Goal: Task Accomplishment & Management: Manage account settings

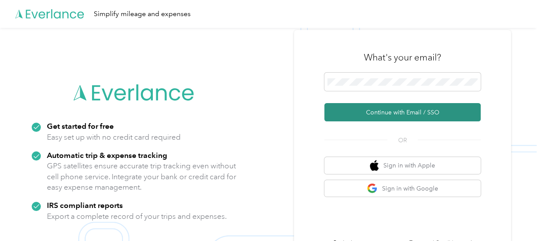
click at [397, 114] on button "Continue with Email / SSO" at bounding box center [402, 112] width 156 height 18
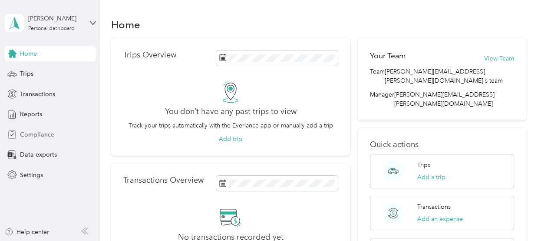
click at [39, 135] on span "Compliance" at bounding box center [37, 134] width 34 height 9
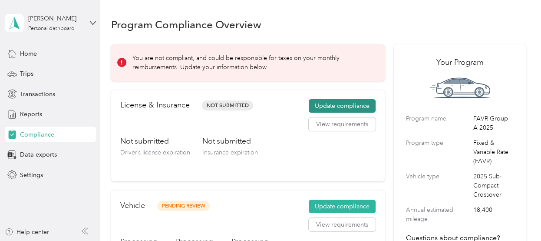
click at [332, 106] on button "Update compliance" at bounding box center [342, 106] width 67 height 14
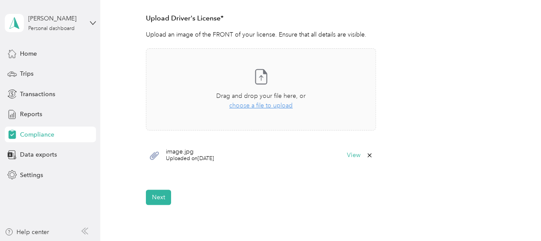
scroll to position [268, 0]
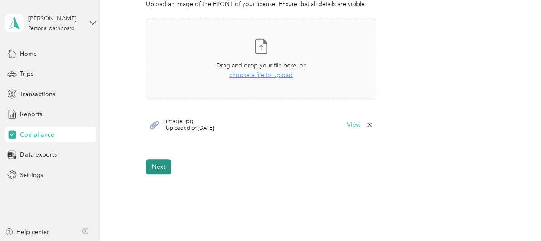
click at [156, 171] on button "Next" at bounding box center [158, 166] width 25 height 15
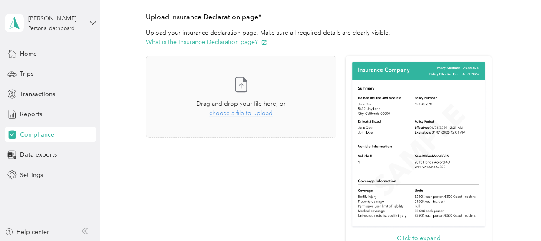
scroll to position [194, 0]
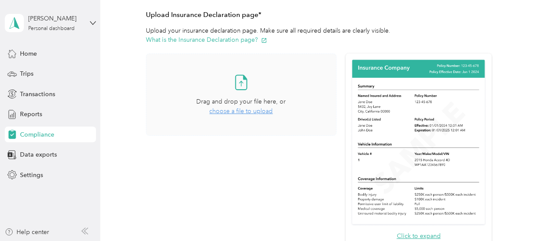
click at [245, 109] on span "choose a file to upload" at bounding box center [240, 110] width 63 height 7
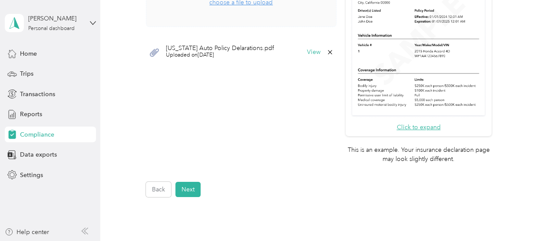
scroll to position [304, 0]
click at [185, 186] on button "Next" at bounding box center [187, 187] width 25 height 15
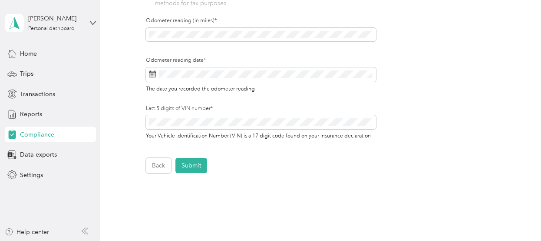
scroll to position [320, 0]
click at [193, 165] on button "Submit" at bounding box center [191, 164] width 32 height 15
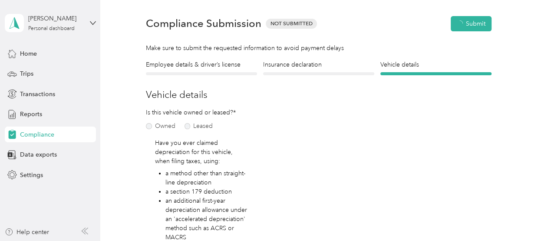
scroll to position [10, 0]
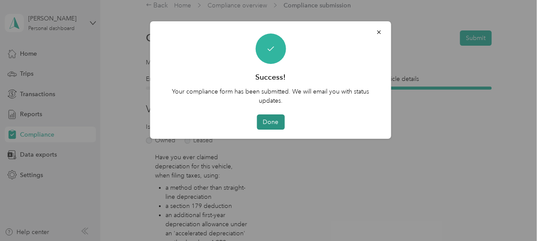
click at [267, 126] on button "Done" at bounding box center [271, 121] width 28 height 15
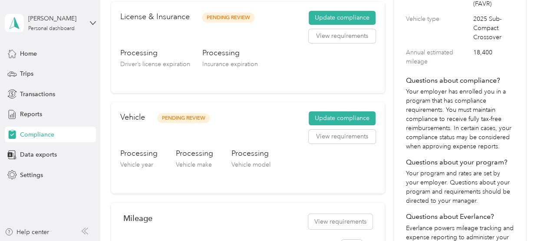
scroll to position [158, 0]
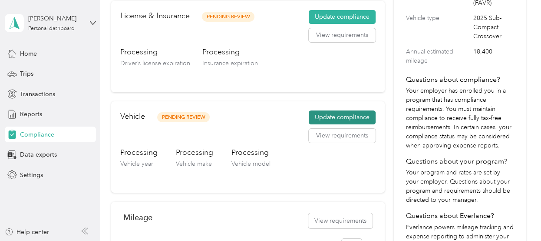
click at [325, 116] on button "Update compliance" at bounding box center [342, 117] width 67 height 14
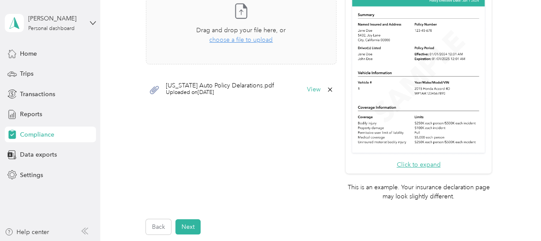
scroll to position [266, 0]
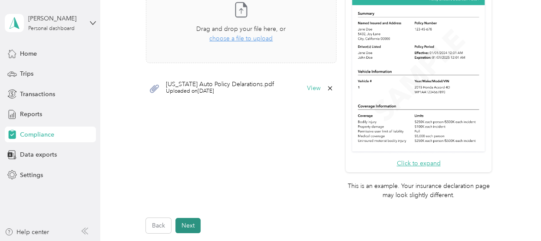
click at [195, 225] on button "Next" at bounding box center [187, 225] width 25 height 15
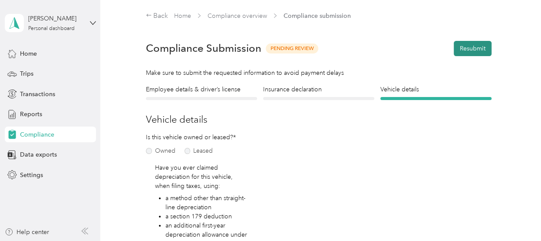
click at [464, 45] on button "Resubmit" at bounding box center [473, 48] width 38 height 15
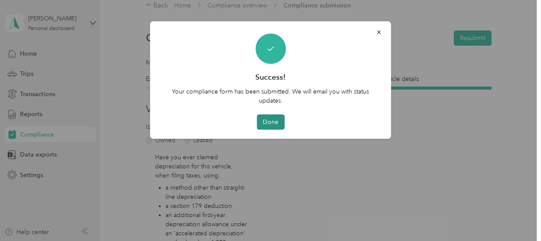
click at [271, 119] on button "Done" at bounding box center [271, 121] width 28 height 15
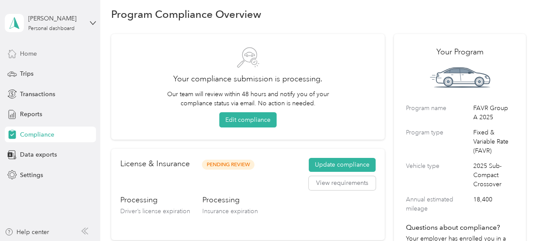
click at [30, 52] on span "Home" at bounding box center [28, 53] width 17 height 9
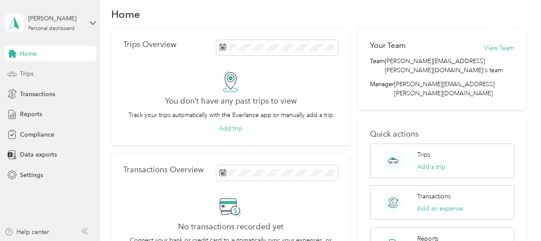
click at [27, 71] on span "Trips" at bounding box center [26, 73] width 13 height 9
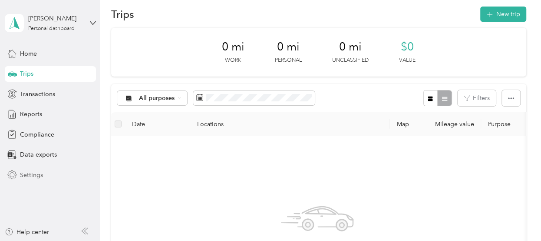
click at [37, 172] on span "Settings" at bounding box center [31, 174] width 23 height 9
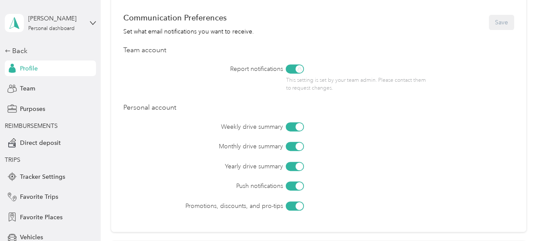
scroll to position [242, 0]
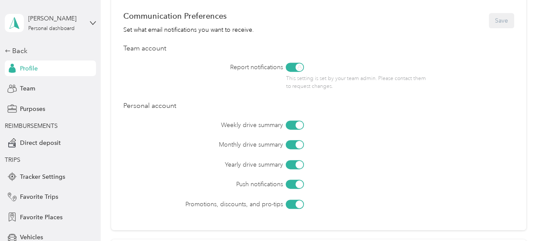
click at [288, 125] on div at bounding box center [295, 124] width 18 height 9
click at [289, 203] on div at bounding box center [295, 203] width 18 height 9
click at [291, 185] on div at bounding box center [295, 183] width 18 height 9
click at [497, 20] on button "Save" at bounding box center [501, 20] width 25 height 15
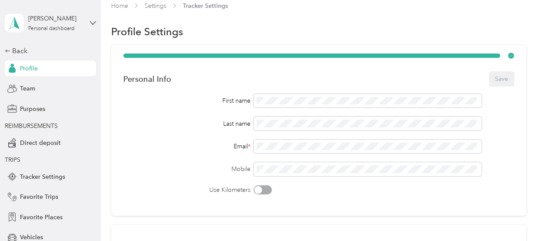
scroll to position [0, 0]
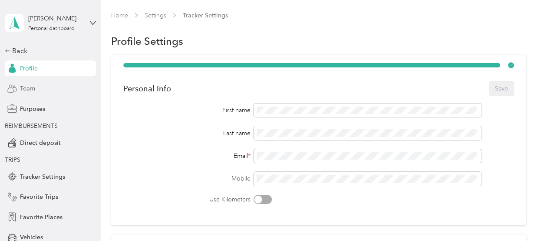
click at [23, 88] on span "Team" at bounding box center [27, 88] width 15 height 9
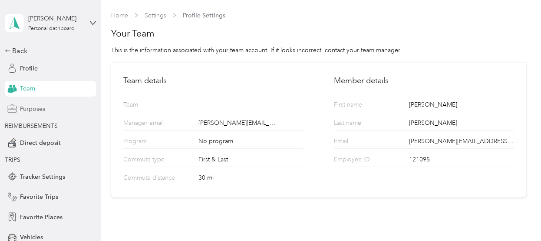
click at [36, 110] on span "Purposes" at bounding box center [32, 108] width 25 height 9
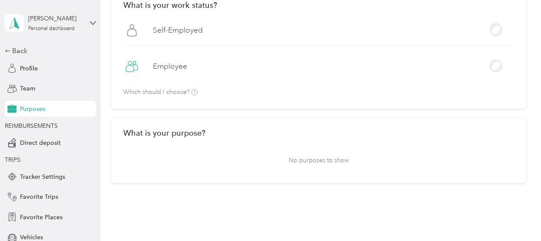
scroll to position [72, 0]
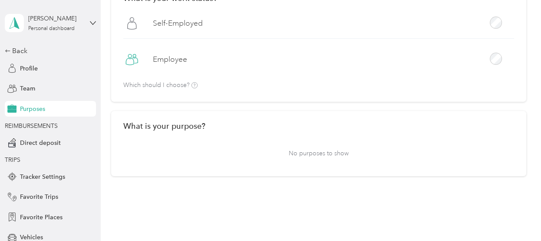
click at [333, 152] on p "No purposes to show" at bounding box center [318, 152] width 391 height 21
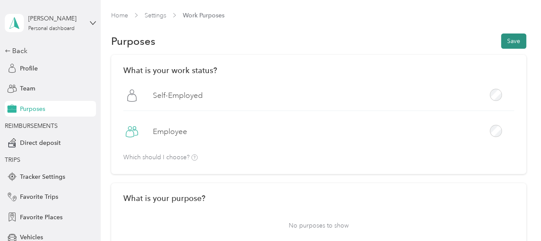
click at [510, 36] on button "Save" at bounding box center [513, 40] width 25 height 15
click at [49, 142] on span "Direct deposit" at bounding box center [40, 142] width 41 height 9
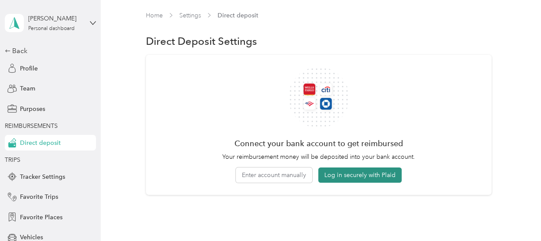
click at [346, 176] on button "Log in securely with Plaid" at bounding box center [359, 174] width 83 height 15
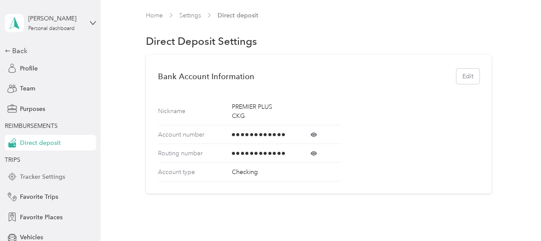
click at [33, 174] on span "Tracker Settings" at bounding box center [42, 176] width 45 height 9
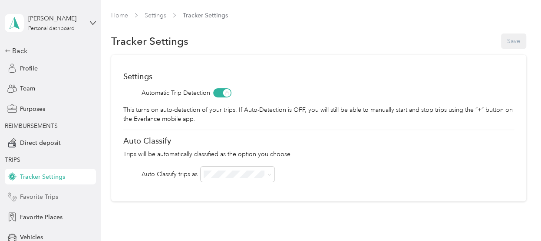
click at [48, 198] on span "Favorite Trips" at bounding box center [39, 196] width 38 height 9
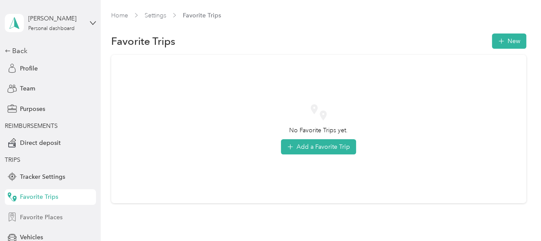
click at [55, 218] on span "Favorite Places" at bounding box center [41, 216] width 43 height 9
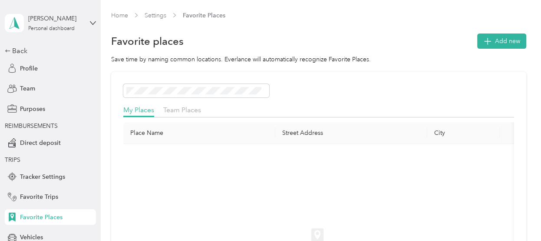
scroll to position [57, 0]
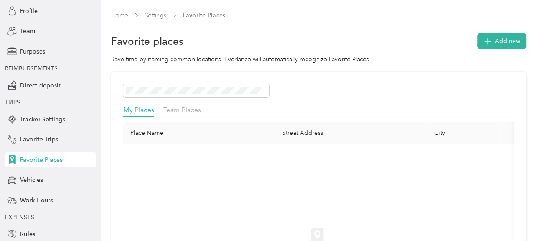
click at [32, 190] on div "Back Profile Team Purposes REIMBURSEMENTS Direct deposit TRIPS Tracker Settings…" at bounding box center [50, 131] width 91 height 287
click at [33, 183] on span "Vehicles" at bounding box center [31, 179] width 23 height 9
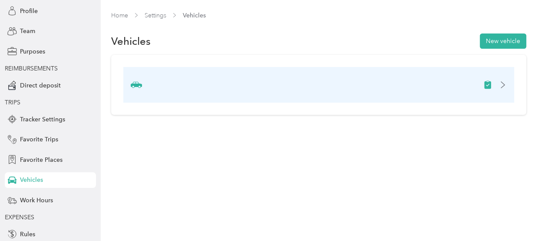
click at [507, 84] on icon at bounding box center [503, 84] width 7 height 7
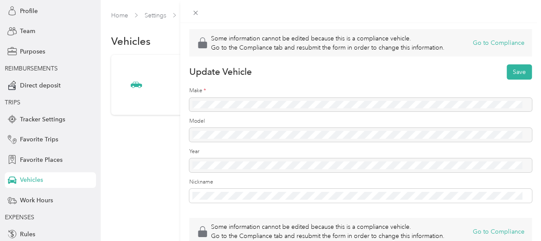
click at [223, 103] on div at bounding box center [360, 104] width 343 height 13
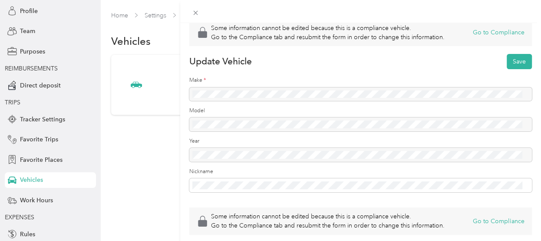
scroll to position [9, 0]
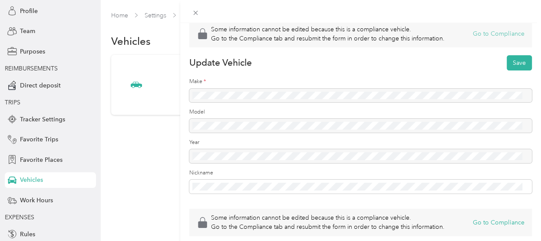
click at [491, 33] on button "Go to Compliance" at bounding box center [499, 33] width 52 height 9
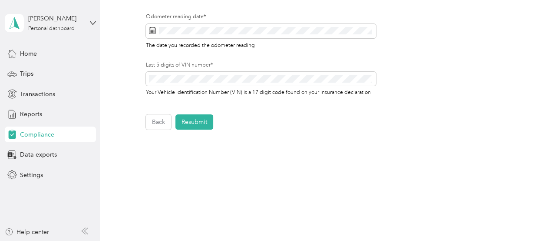
scroll to position [364, 0]
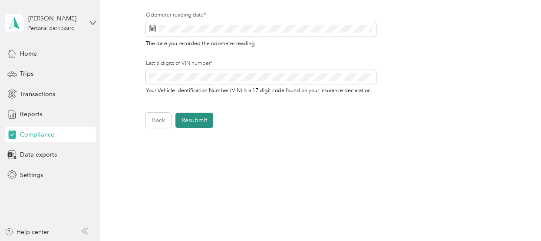
click at [203, 119] on button "Resubmit" at bounding box center [194, 120] width 38 height 15
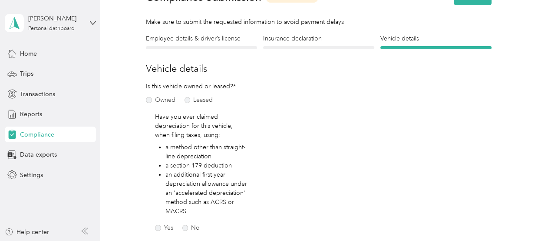
scroll to position [10, 0]
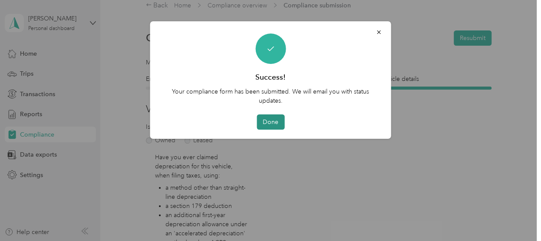
click at [268, 125] on button "Done" at bounding box center [271, 121] width 28 height 15
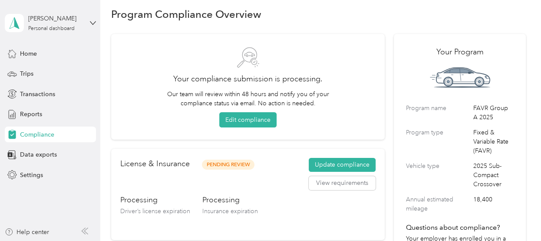
click at [340, 89] on div "Your compliance submission is processing. Our team will review within 48 hours …" at bounding box center [247, 87] width 249 height 82
click at [23, 57] on span "Home" at bounding box center [28, 53] width 17 height 9
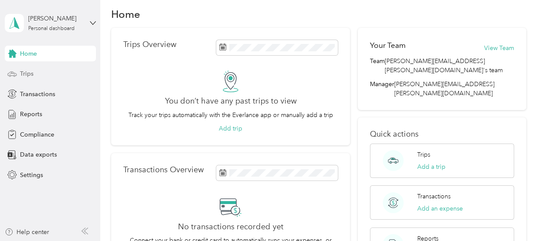
click at [25, 74] on span "Trips" at bounding box center [26, 73] width 13 height 9
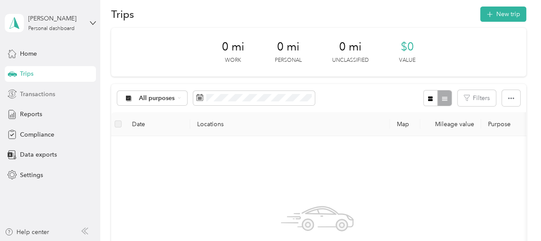
click at [25, 93] on span "Transactions" at bounding box center [37, 93] width 35 height 9
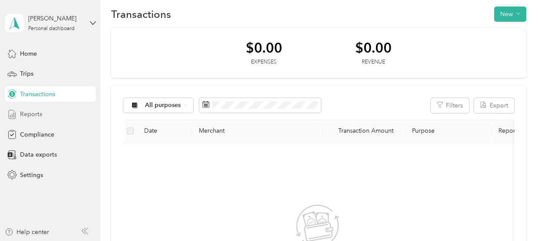
click at [26, 112] on span "Reports" at bounding box center [31, 113] width 22 height 9
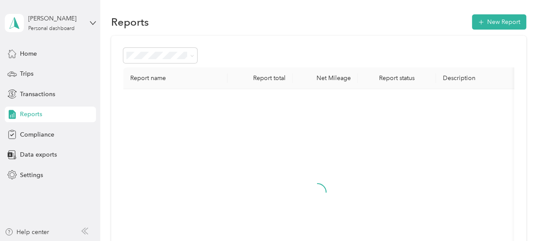
scroll to position [10, 0]
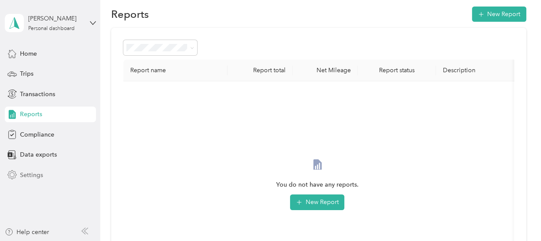
click at [31, 170] on span "Settings" at bounding box center [31, 174] width 23 height 9
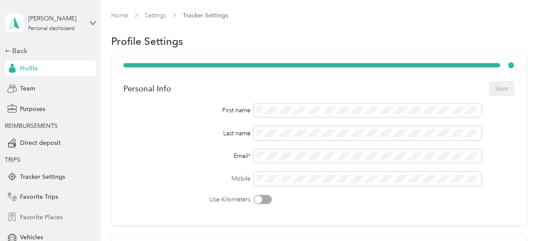
click at [40, 214] on span "Favorite Places" at bounding box center [41, 216] width 43 height 9
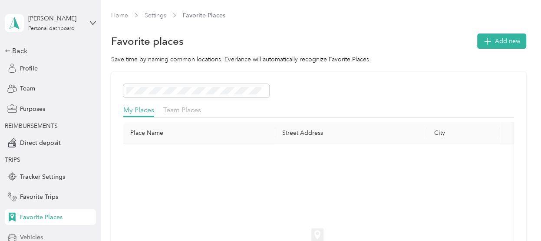
click at [33, 237] on span "Vehicles" at bounding box center [31, 236] width 23 height 9
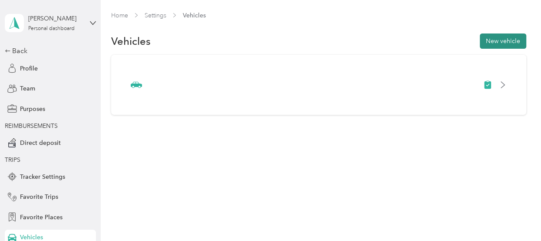
click at [517, 38] on button "New vehicle" at bounding box center [503, 40] width 46 height 15
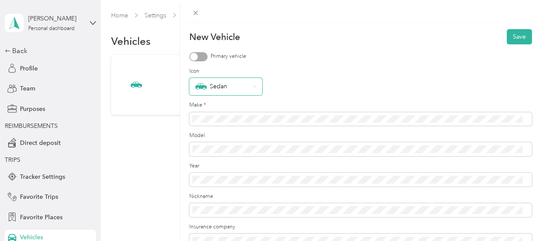
click at [256, 86] on icon at bounding box center [254, 86] width 3 height 3
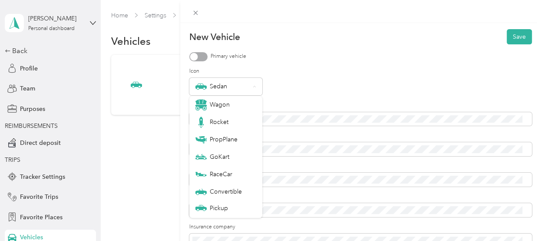
click at [320, 79] on div "Sedan" at bounding box center [360, 86] width 343 height 17
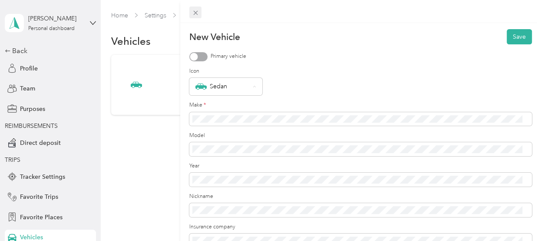
click at [195, 13] on icon at bounding box center [195, 12] width 7 height 7
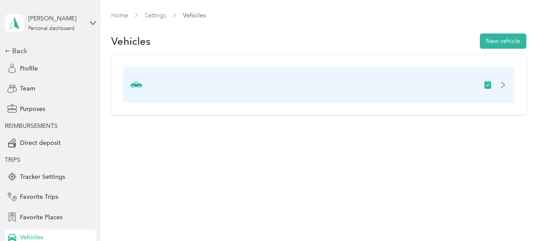
click at [507, 84] on icon at bounding box center [503, 84] width 7 height 7
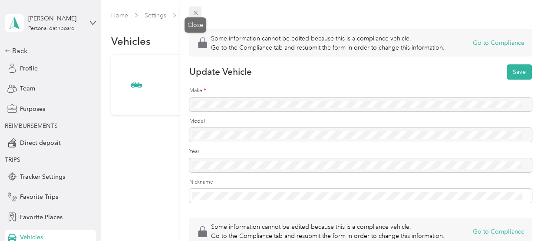
click at [196, 10] on icon at bounding box center [195, 12] width 7 height 7
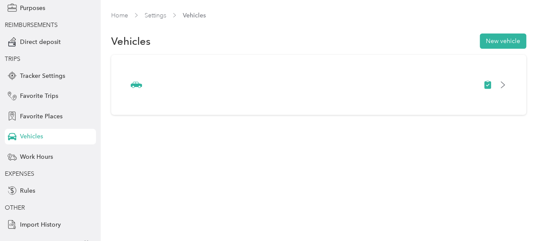
scroll to position [101, 0]
click at [46, 154] on span "Work Hours" at bounding box center [36, 156] width 33 height 9
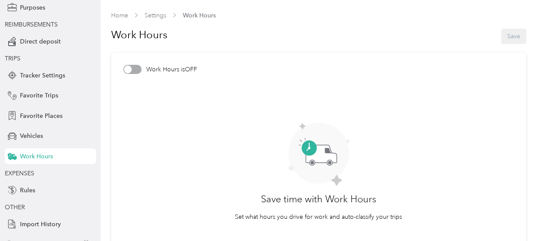
click at [133, 73] on div at bounding box center [132, 69] width 18 height 9
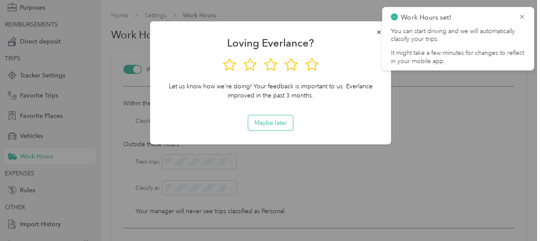
click at [280, 123] on button "Maybe later" at bounding box center [270, 122] width 45 height 15
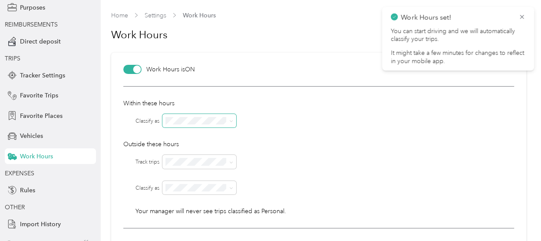
click at [232, 121] on icon at bounding box center [231, 121] width 4 height 4
click at [265, 119] on div at bounding box center [338, 120] width 352 height 13
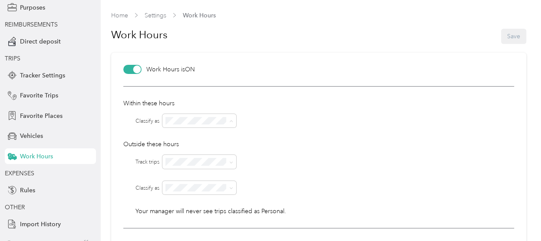
click at [181, 138] on li "Personal" at bounding box center [200, 135] width 74 height 15
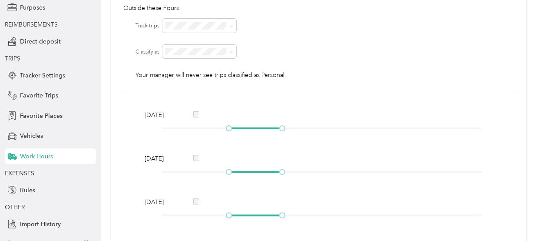
scroll to position [142, 0]
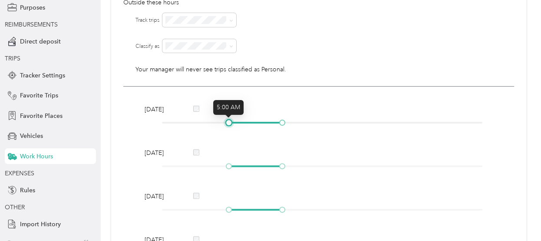
click at [227, 123] on div at bounding box center [229, 122] width 4 height 4
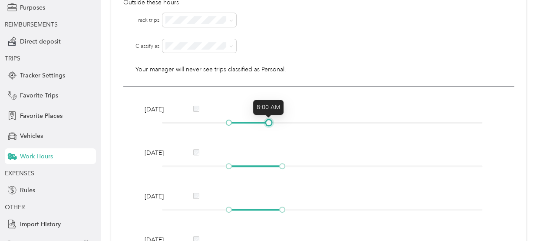
drag, startPoint x: 283, startPoint y: 122, endPoint x: 268, endPoint y: 122, distance: 15.6
click at [268, 122] on div at bounding box center [269, 122] width 4 height 4
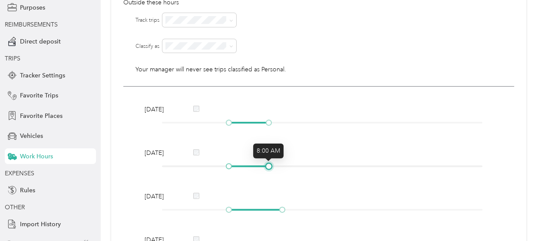
drag, startPoint x: 281, startPoint y: 165, endPoint x: 270, endPoint y: 163, distance: 11.4
click at [270, 164] on div at bounding box center [269, 166] width 4 height 4
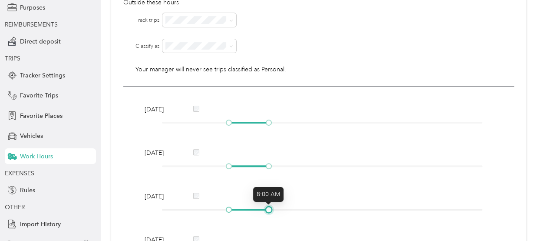
drag, startPoint x: 281, startPoint y: 208, endPoint x: 269, endPoint y: 207, distance: 12.2
click at [269, 207] on div at bounding box center [269, 209] width 4 height 4
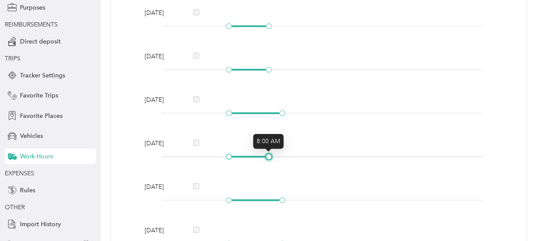
drag, startPoint x: 281, startPoint y: 156, endPoint x: 269, endPoint y: 156, distance: 12.2
click at [269, 156] on div at bounding box center [269, 156] width 4 height 4
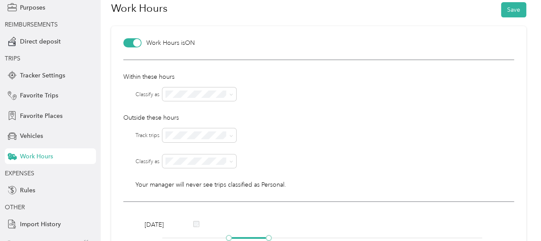
scroll to position [26, 0]
click at [137, 46] on div at bounding box center [137, 44] width 8 height 8
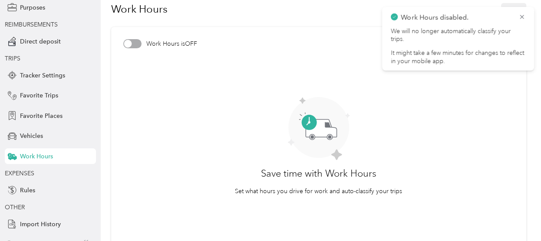
click at [126, 43] on div at bounding box center [128, 44] width 8 height 8
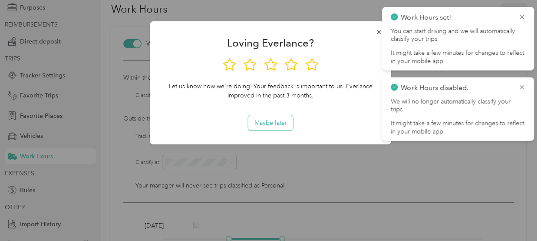
click at [261, 118] on button "Maybe later" at bounding box center [270, 122] width 45 height 15
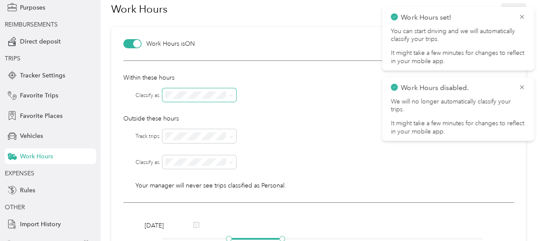
click at [192, 98] on span at bounding box center [199, 94] width 74 height 13
click at [521, 17] on icon at bounding box center [522, 17] width 7 height 8
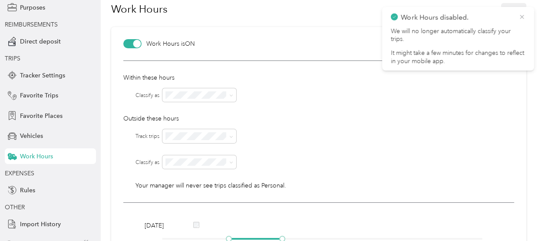
click at [521, 15] on icon at bounding box center [522, 17] width 7 height 8
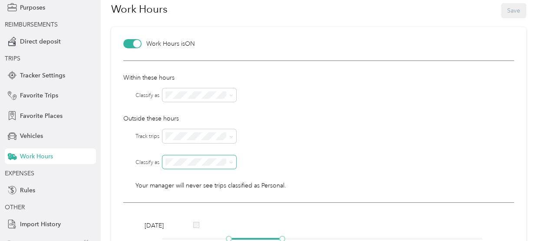
click at [179, 166] on span at bounding box center [199, 161] width 74 height 13
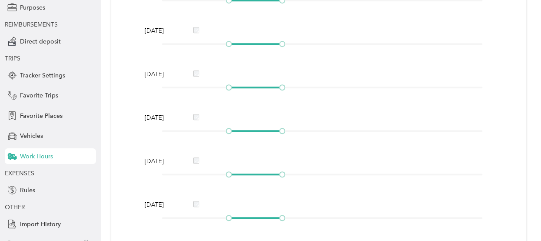
scroll to position [317, 0]
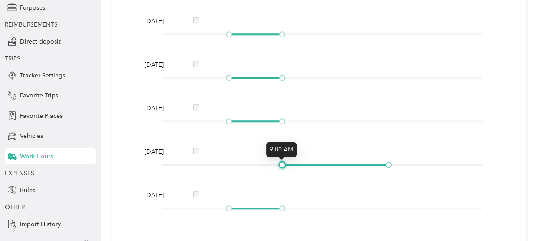
click at [282, 165] on div at bounding box center [282, 164] width 4 height 4
click at [195, 198] on div at bounding box center [196, 194] width 6 height 7
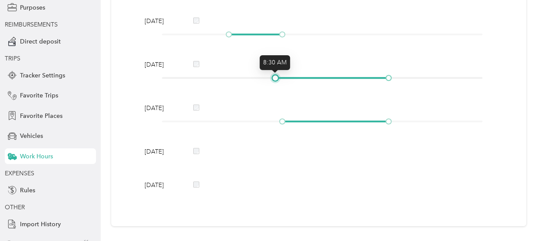
drag, startPoint x: 280, startPoint y: 78, endPoint x: 271, endPoint y: 78, distance: 9.6
click at [271, 78] on div at bounding box center [322, 77] width 321 height 5
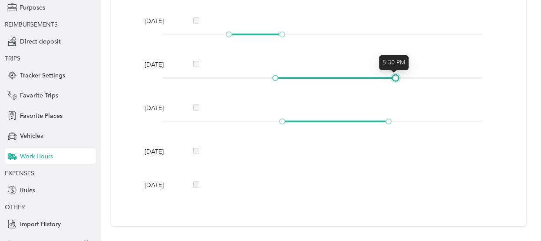
drag, startPoint x: 387, startPoint y: 77, endPoint x: 397, endPoint y: 78, distance: 9.6
click at [397, 78] on div at bounding box center [396, 78] width 4 height 4
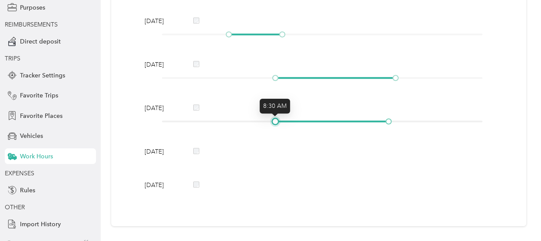
drag, startPoint x: 282, startPoint y: 123, endPoint x: 275, endPoint y: 122, distance: 7.4
click at [275, 122] on div at bounding box center [275, 121] width 4 height 4
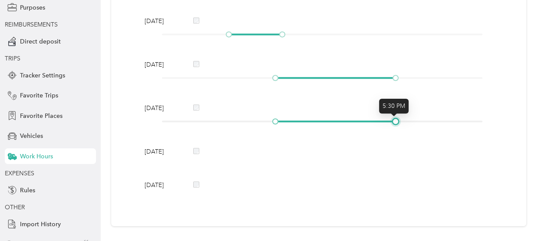
drag, startPoint x: 387, startPoint y: 119, endPoint x: 394, endPoint y: 119, distance: 7.4
click at [394, 119] on div at bounding box center [396, 121] width 4 height 4
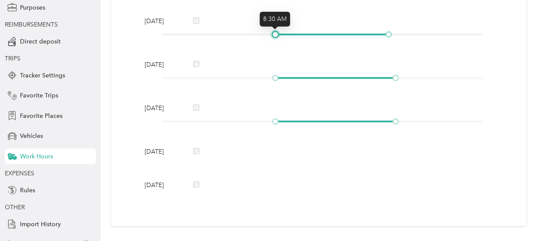
drag, startPoint x: 282, startPoint y: 35, endPoint x: 276, endPoint y: 35, distance: 5.6
click at [276, 35] on div at bounding box center [275, 34] width 4 height 4
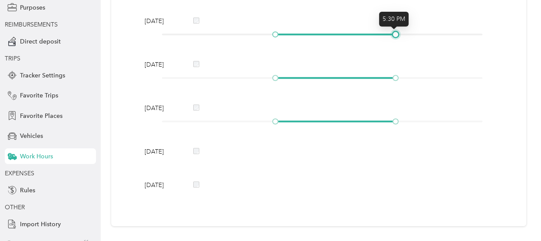
drag, startPoint x: 387, startPoint y: 33, endPoint x: 392, endPoint y: 35, distance: 5.0
click at [394, 35] on div at bounding box center [396, 34] width 4 height 4
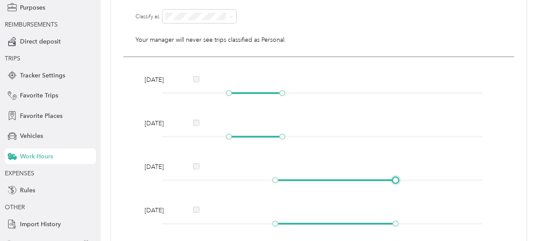
scroll to position [170, 0]
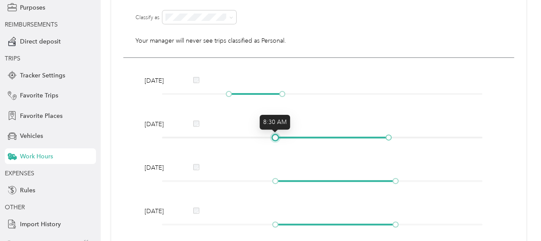
drag, startPoint x: 281, startPoint y: 137, endPoint x: 275, endPoint y: 137, distance: 6.5
click at [275, 137] on div at bounding box center [275, 137] width 4 height 4
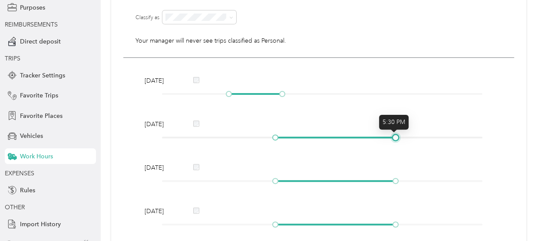
drag, startPoint x: 387, startPoint y: 137, endPoint x: 395, endPoint y: 137, distance: 8.3
click at [395, 137] on div at bounding box center [396, 137] width 4 height 4
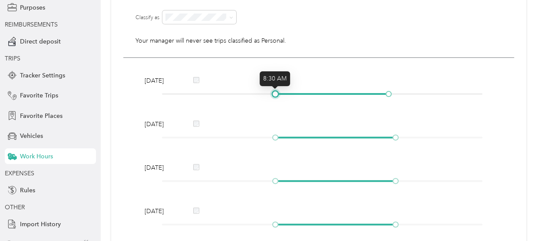
drag, startPoint x: 281, startPoint y: 93, endPoint x: 275, endPoint y: 93, distance: 5.6
click at [275, 93] on div at bounding box center [275, 94] width 4 height 4
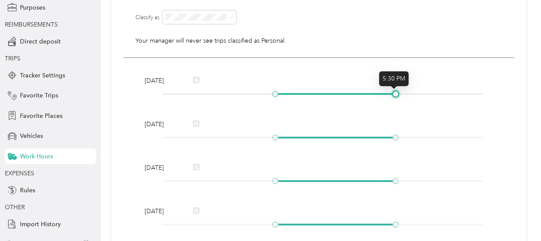
drag, startPoint x: 387, startPoint y: 94, endPoint x: 391, endPoint y: 95, distance: 4.8
click at [394, 95] on div at bounding box center [396, 94] width 4 height 4
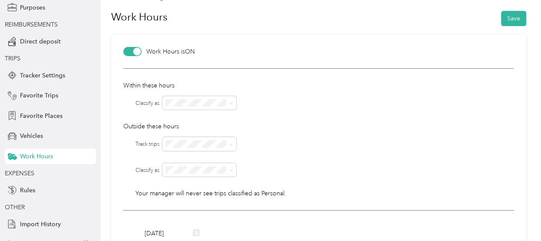
scroll to position [17, 0]
click at [516, 21] on button "Save" at bounding box center [513, 19] width 25 height 15
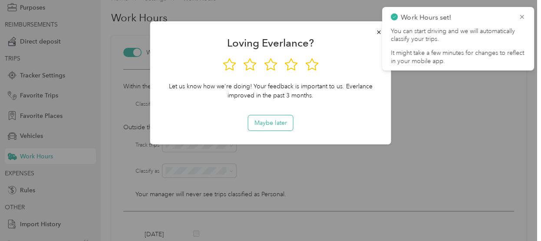
click at [286, 116] on button "Maybe later" at bounding box center [270, 122] width 45 height 15
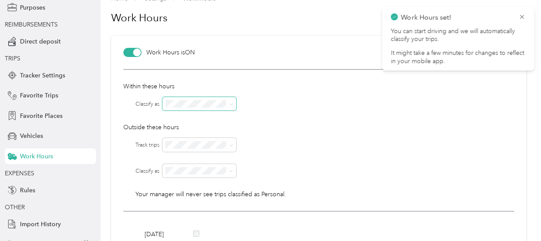
click at [233, 106] on icon at bounding box center [231, 104] width 4 height 4
click at [279, 108] on div at bounding box center [338, 103] width 352 height 13
click at [520, 17] on icon at bounding box center [522, 17] width 7 height 8
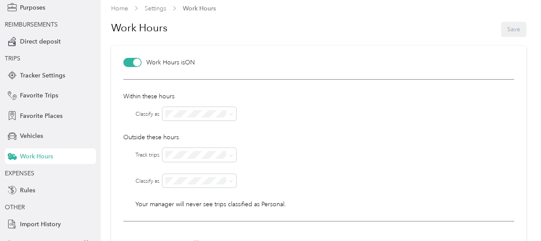
scroll to position [0, 0]
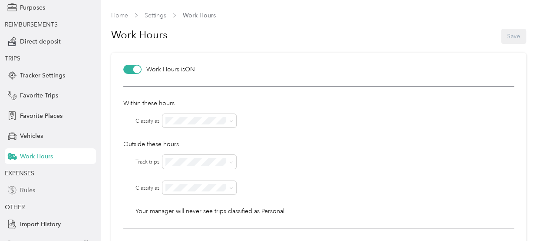
click at [28, 188] on span "Rules" at bounding box center [27, 189] width 15 height 9
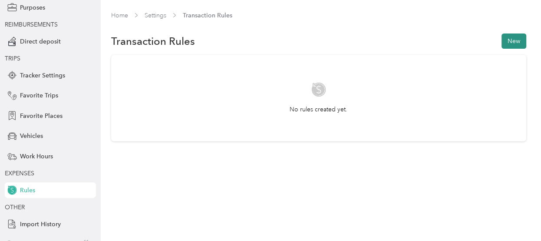
click at [513, 41] on button "New" at bounding box center [514, 40] width 25 height 15
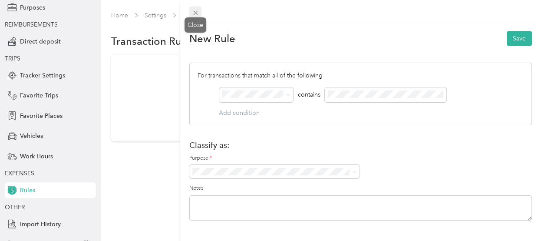
click at [196, 13] on icon at bounding box center [195, 12] width 7 height 7
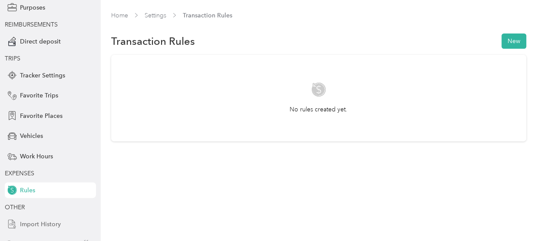
click at [55, 219] on div "Import History" at bounding box center [50, 224] width 91 height 16
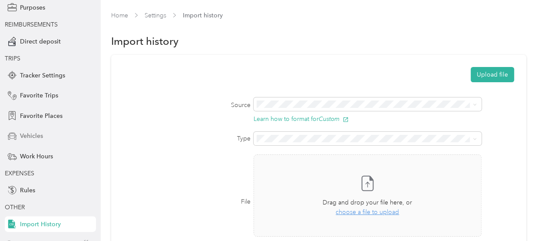
click at [37, 132] on span "Vehicles" at bounding box center [31, 135] width 23 height 9
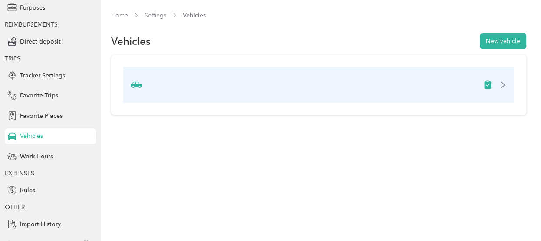
click at [507, 83] on icon at bounding box center [503, 84] width 7 height 7
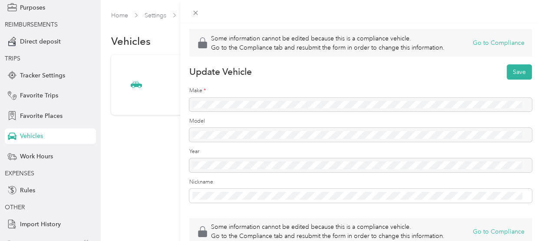
click at [43, 76] on div "Some information cannot be edited because this is a compliance vehicle. Go to t…" at bounding box center [270, 120] width 541 height 241
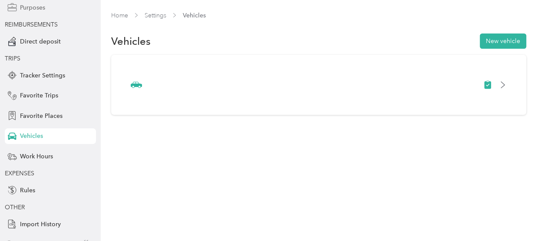
click at [35, 9] on span "Purposes" at bounding box center [32, 7] width 25 height 9
